Goal: Transaction & Acquisition: Purchase product/service

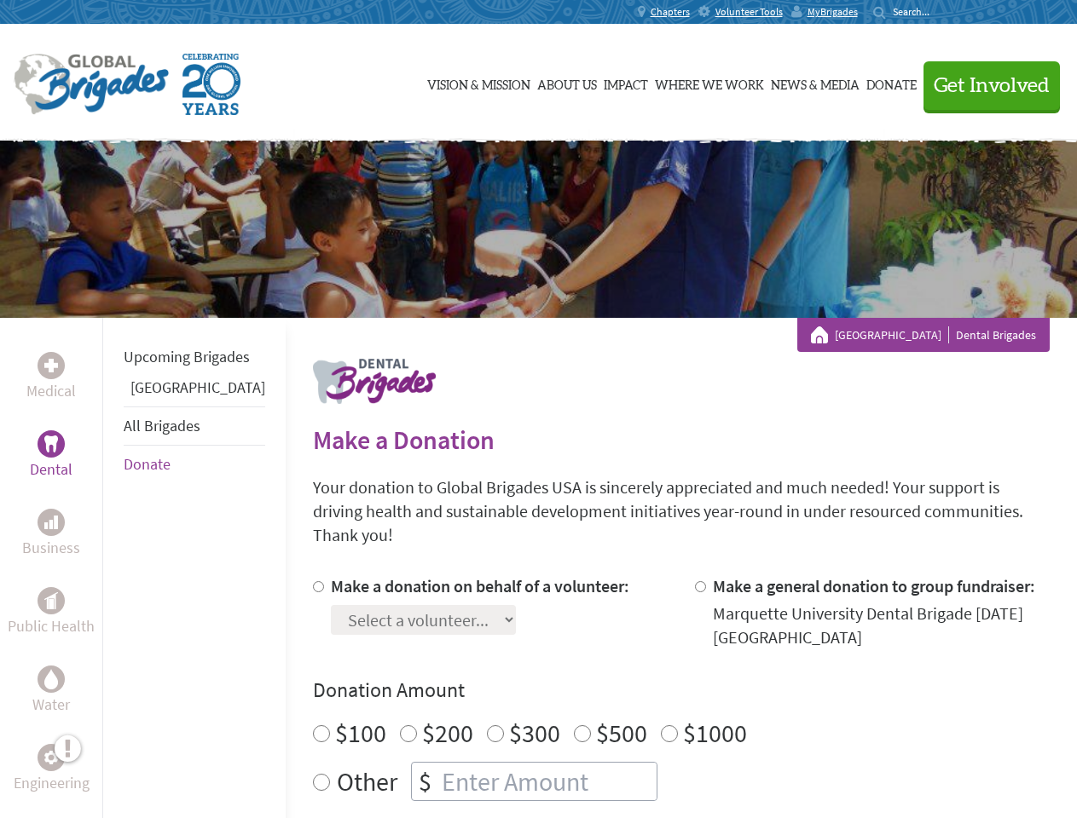
click at [941, 12] on div "Search for:" at bounding box center [907, 12] width 68 height 14
click at [984, 85] on span "Get Involved" at bounding box center [991, 86] width 116 height 20
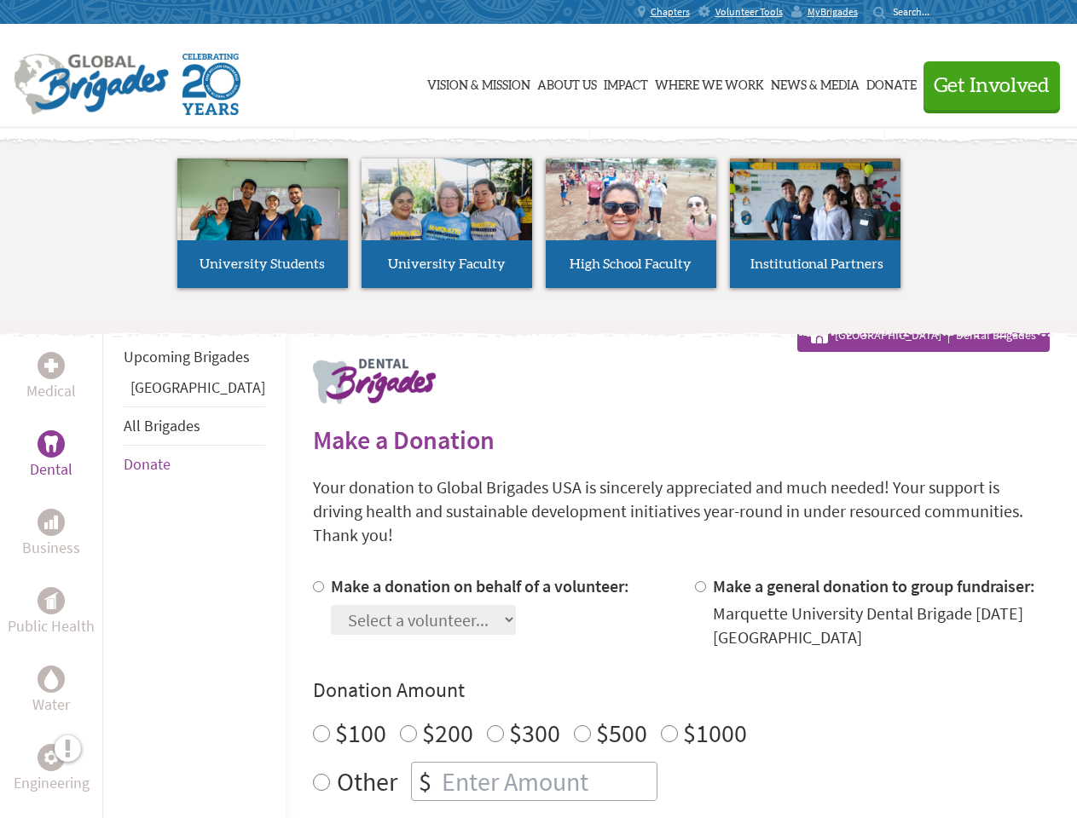
click at [539, 229] on li "High School Faculty" at bounding box center [631, 223] width 184 height 157
click at [113, 568] on div "Upcoming Brigades Panama All Brigades Donate" at bounding box center [193, 727] width 183 height 818
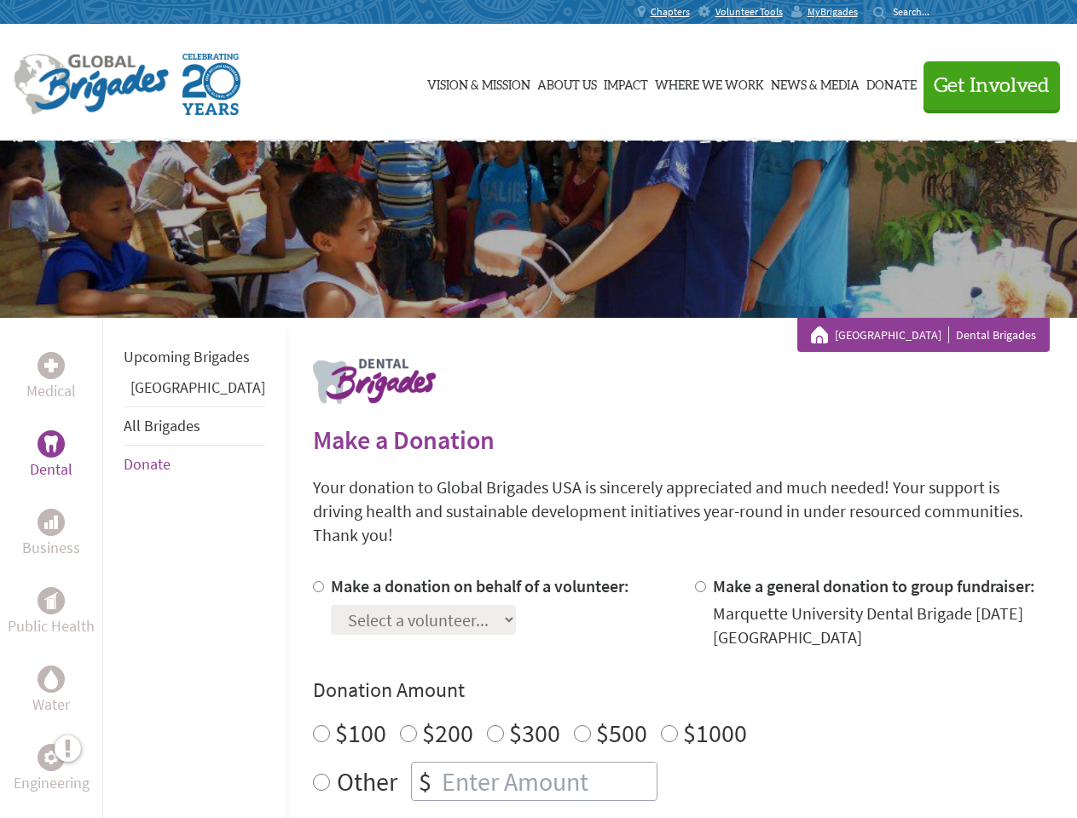
click at [651, 685] on div "Donation Amount $100 $200 $300 $500 $1000 Other $" at bounding box center [681, 739] width 737 height 124
click at [313, 581] on input "Make a donation on behalf of a volunteer:" at bounding box center [318, 586] width 11 height 11
radio input "true"
click at [695, 581] on input "Make a general donation to group fundraiser:" at bounding box center [700, 586] width 11 height 11
radio input "true"
